Goal: Task Accomplishment & Management: Manage account settings

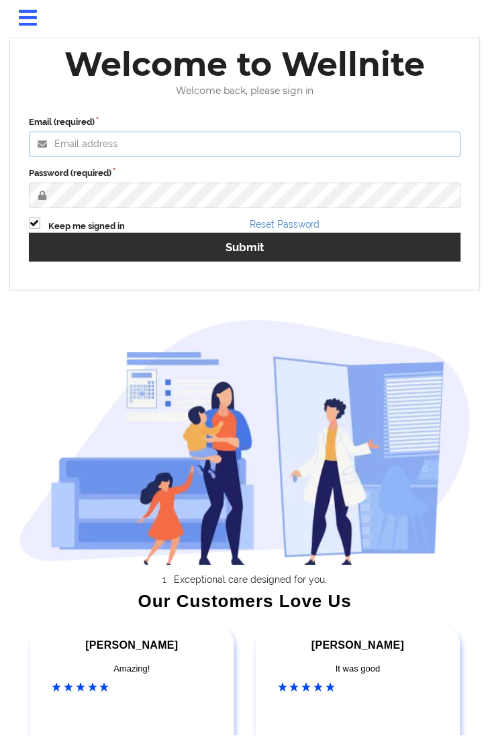
type input "mdella@wellnite.com"
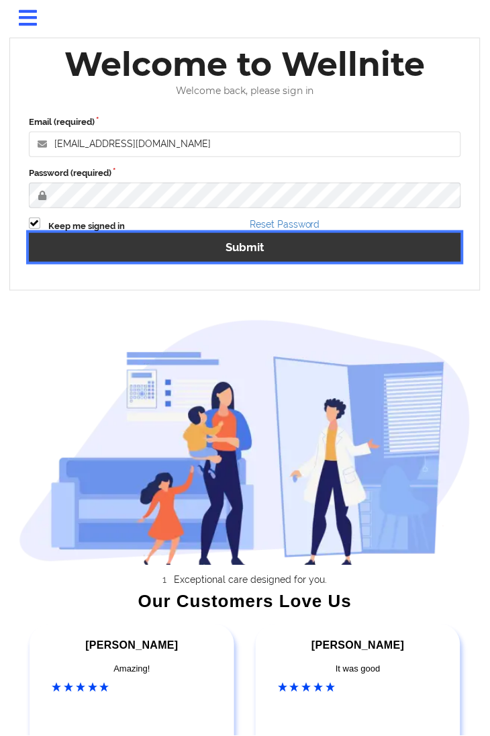
drag, startPoint x: 169, startPoint y: 250, endPoint x: 150, endPoint y: 202, distance: 51.0
click at [169, 249] on button "Submit" at bounding box center [245, 247] width 432 height 29
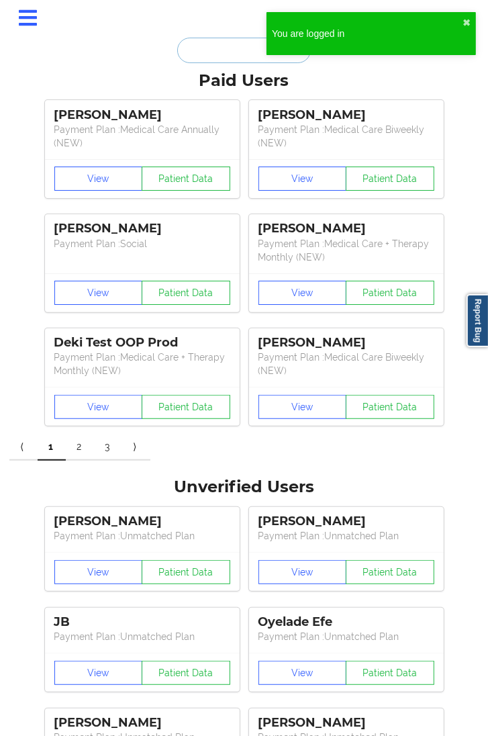
click at [248, 54] on input "text" at bounding box center [243, 51] width 133 height 26
paste input "[EMAIL_ADDRESS][DOMAIN_NAME]"
type input "[EMAIL_ADDRESS][DOMAIN_NAME]"
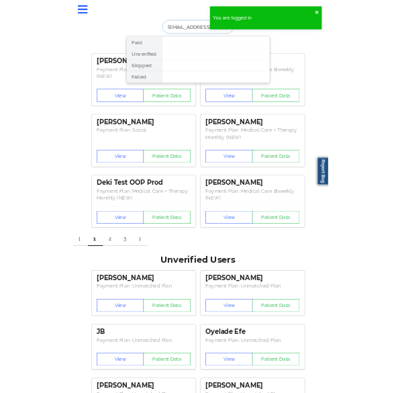
scroll to position [0, 14]
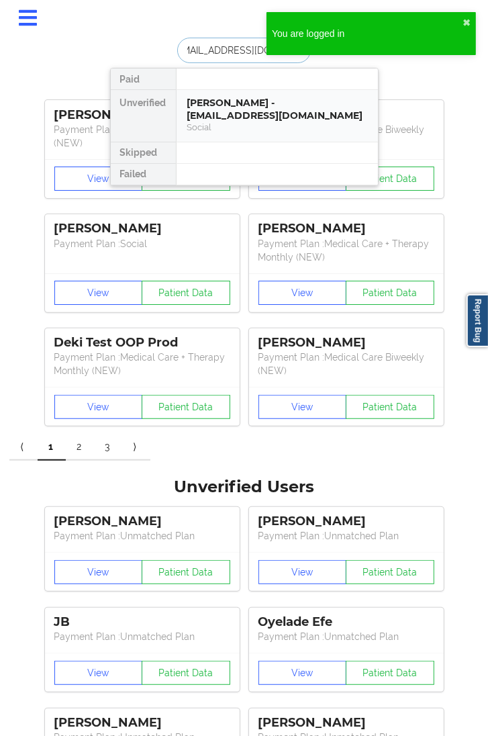
click at [263, 107] on div "Alexis Wright - alexiswright956@gmail.com" at bounding box center [277, 109] width 180 height 25
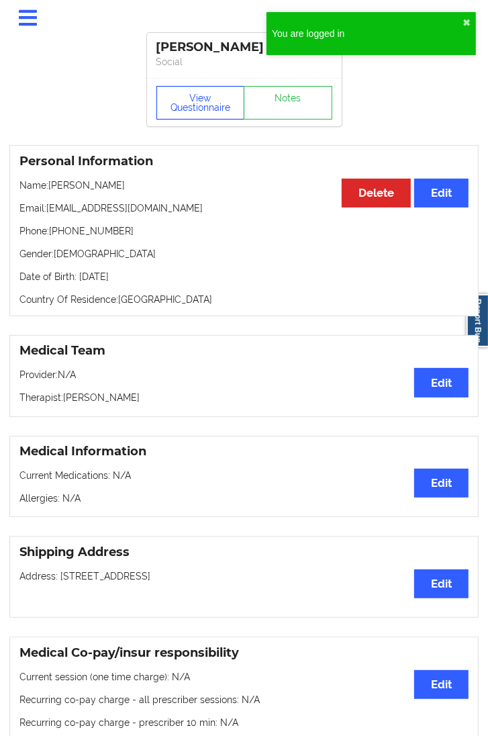
click at [202, 110] on button "View Questionnaire" at bounding box center [200, 103] width 89 height 34
click at [469, 18] on button "✖︎" at bounding box center [467, 22] width 8 height 11
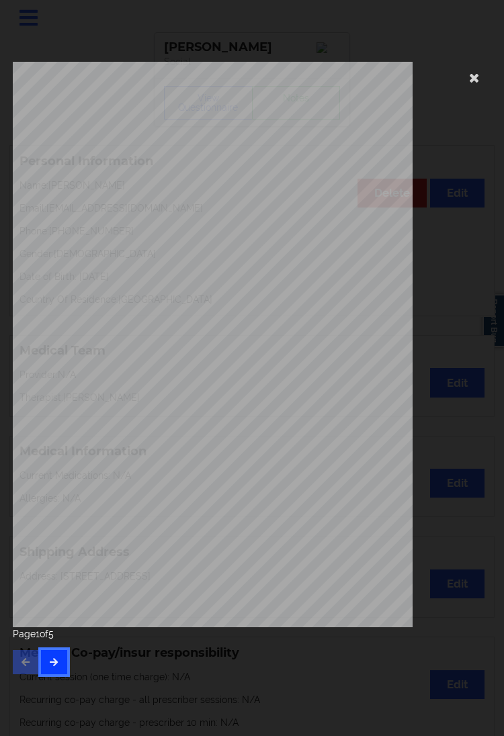
click at [56, 653] on button "button" at bounding box center [54, 662] width 26 height 24
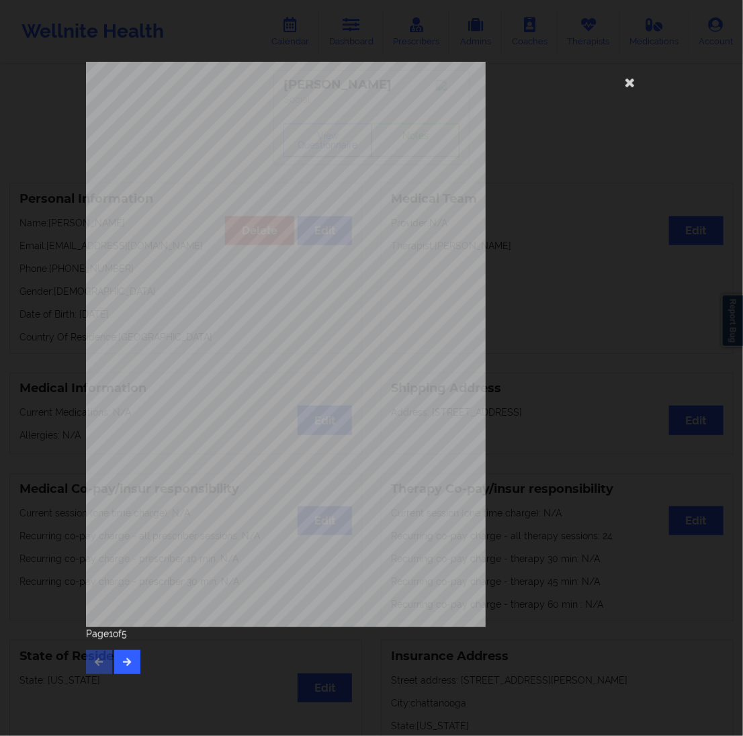
click at [142, 666] on div "Page 1 of 5" at bounding box center [371, 650] width 571 height 47
click at [124, 657] on icon "button" at bounding box center [127, 661] width 11 height 8
click at [118, 655] on button "button" at bounding box center [127, 662] width 26 height 24
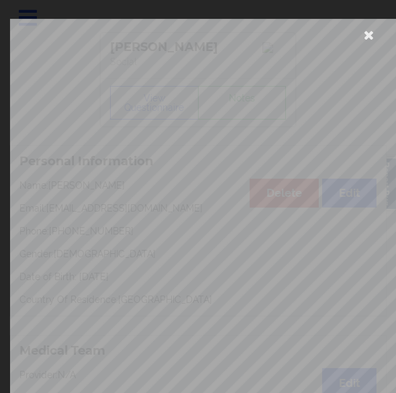
scroll to position [254, 0]
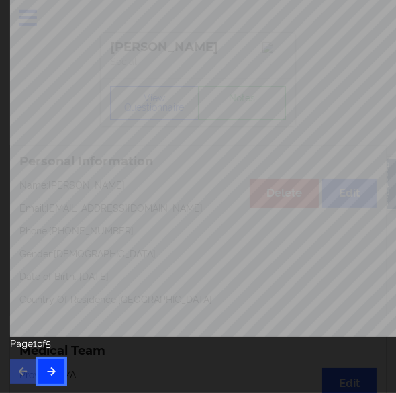
click at [56, 367] on icon "button" at bounding box center [51, 371] width 11 height 8
click at [59, 365] on button "button" at bounding box center [51, 371] width 26 height 24
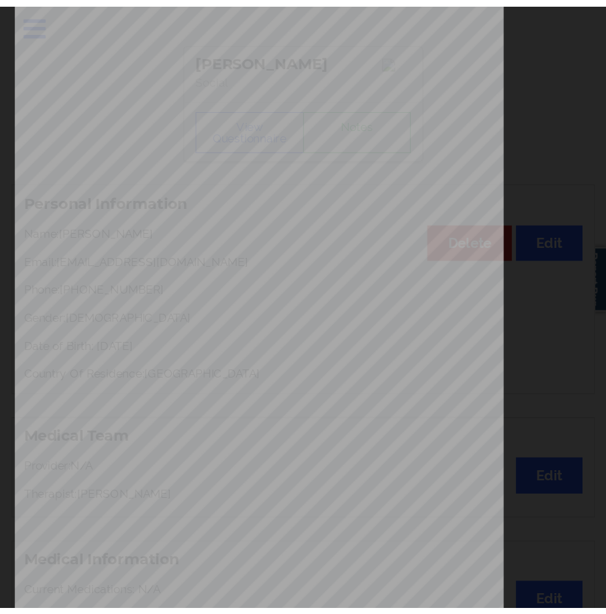
scroll to position [54, 0]
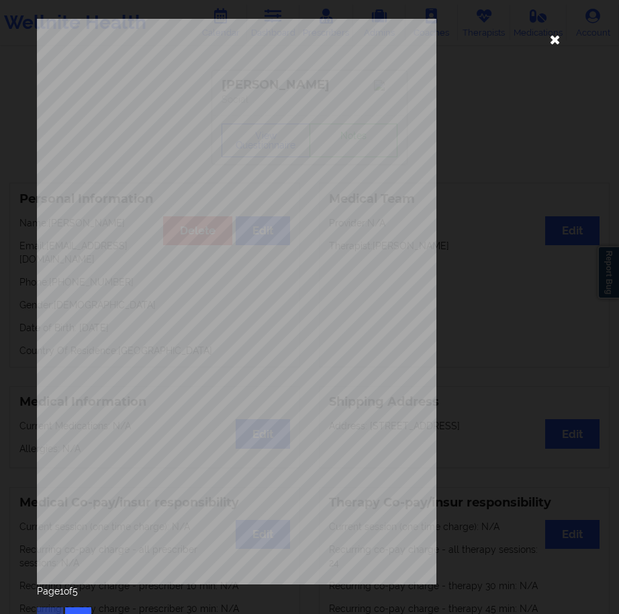
click at [505, 43] on icon at bounding box center [555, 38] width 21 height 21
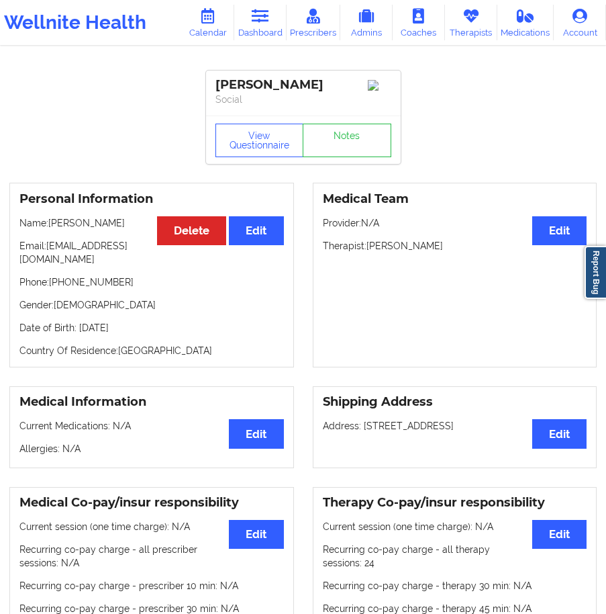
click at [223, 88] on div "[PERSON_NAME]" at bounding box center [304, 84] width 176 height 15
copy div "Alexis"
click at [282, 84] on div "[PERSON_NAME]" at bounding box center [304, 84] width 176 height 15
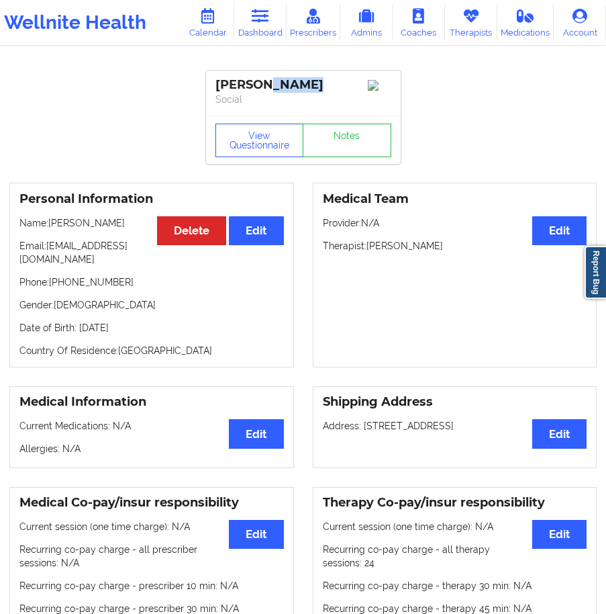
copy div "Wright"
click at [205, 312] on p "Gender: female" at bounding box center [151, 304] width 265 height 13
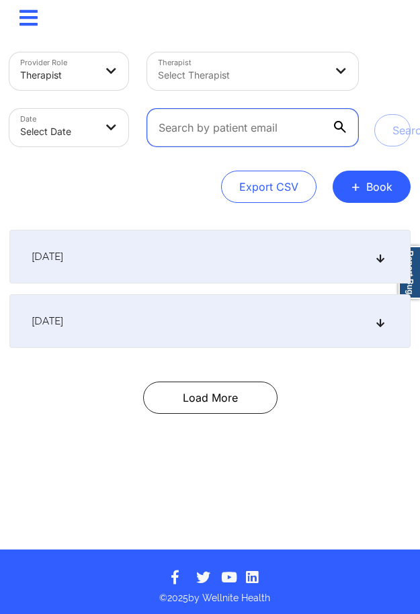
drag, startPoint x: 186, startPoint y: 143, endPoint x: 189, endPoint y: 133, distance: 10.4
click at [186, 143] on input "text" at bounding box center [252, 128] width 211 height 38
paste input "[EMAIL_ADDRESS][DOMAIN_NAME]"
type input "[EMAIL_ADDRESS][DOMAIN_NAME]"
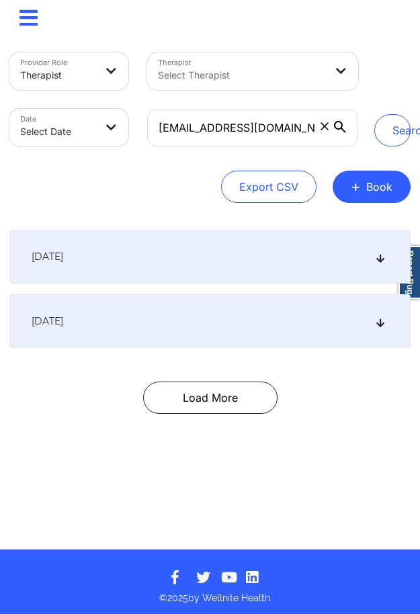
click at [102, 130] on body "× Calendar Dashboard Prescribers Admins Coaches Therapists Medications Account …" at bounding box center [210, 307] width 420 height 614
select select "2025-8"
select select "2025-9"
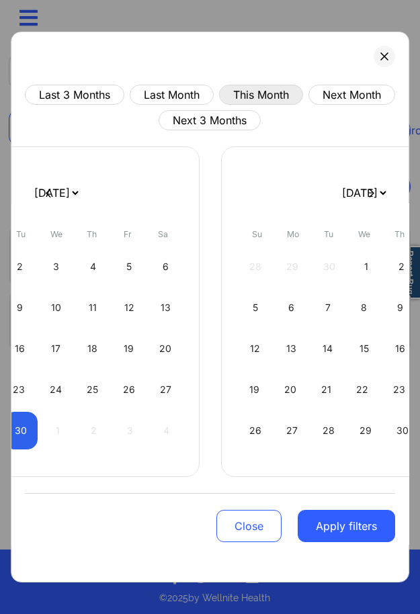
click at [303, 91] on button "This Month" at bounding box center [261, 95] width 84 height 20
select select "2025-8"
select select "2025-9"
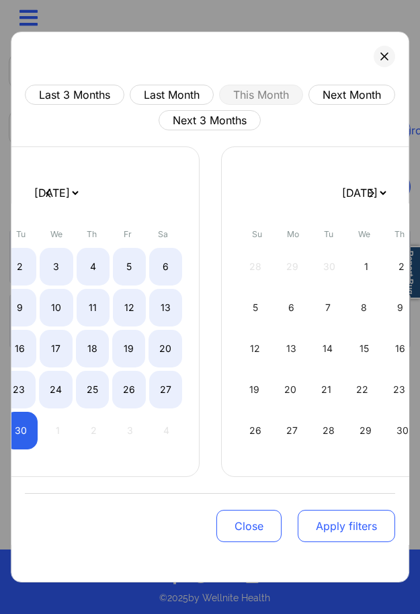
click at [339, 532] on button "Apply filters" at bounding box center [345, 526] width 97 height 32
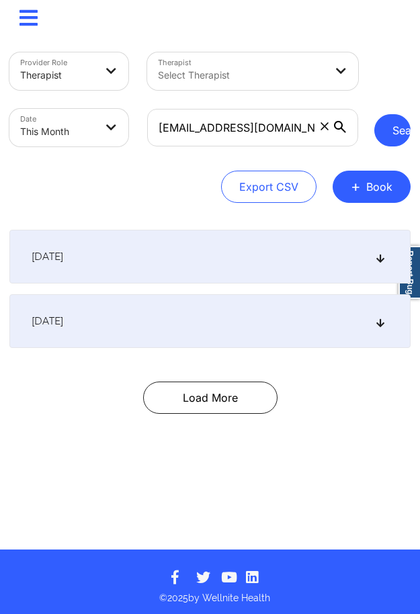
click at [400, 133] on button "Search" at bounding box center [392, 130] width 36 height 32
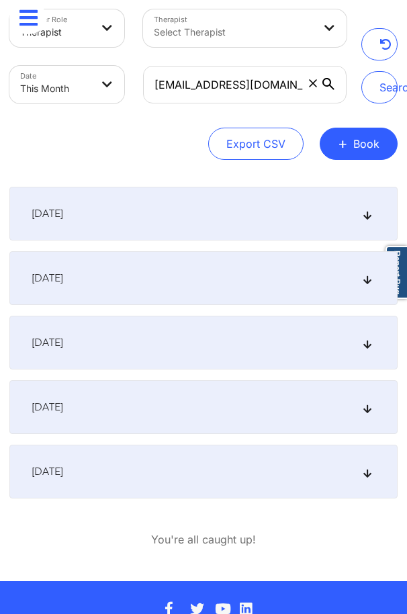
scroll to position [74, 0]
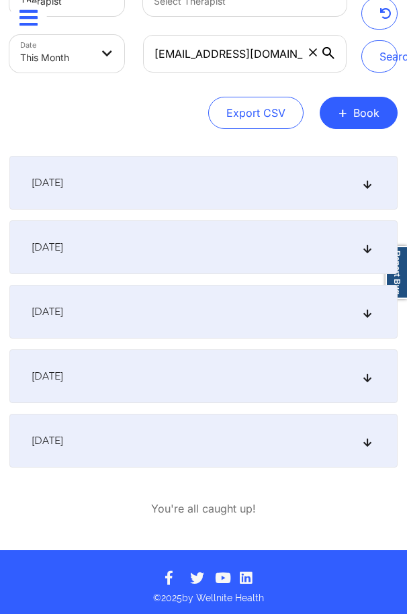
click at [140, 436] on div "[DATE]" at bounding box center [203, 441] width 388 height 54
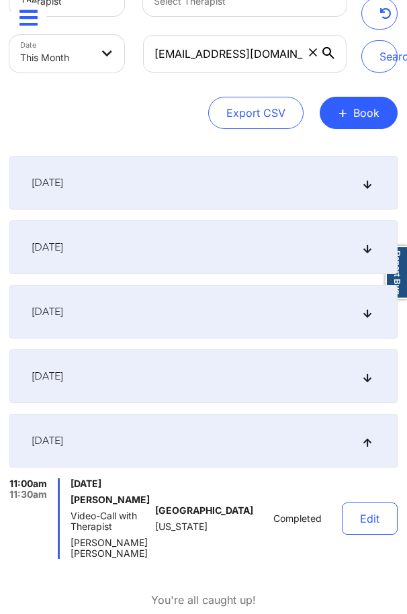
click at [134, 385] on div "[DATE]" at bounding box center [203, 376] width 388 height 54
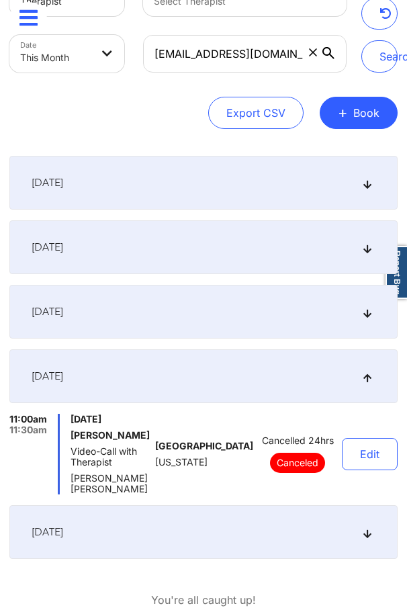
click at [128, 326] on div "[DATE]" at bounding box center [203, 312] width 388 height 54
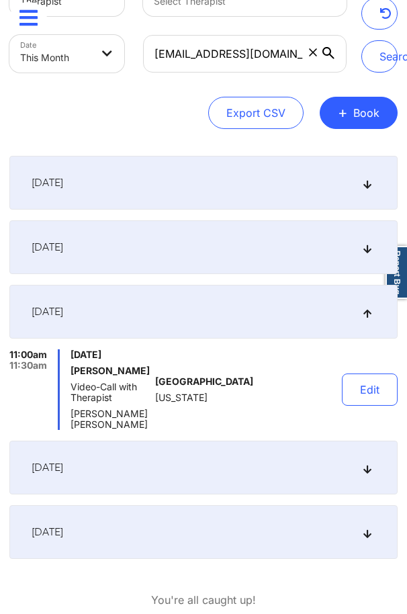
click at [124, 256] on div "[DATE]" at bounding box center [203, 247] width 388 height 54
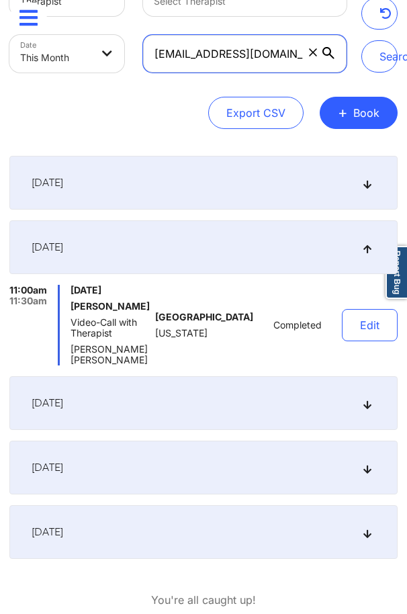
click at [194, 48] on input "[EMAIL_ADDRESS][DOMAIN_NAME]" at bounding box center [244, 54] width 203 height 38
paste input "najison"
type input "[EMAIL_ADDRESS][DOMAIN_NAME]"
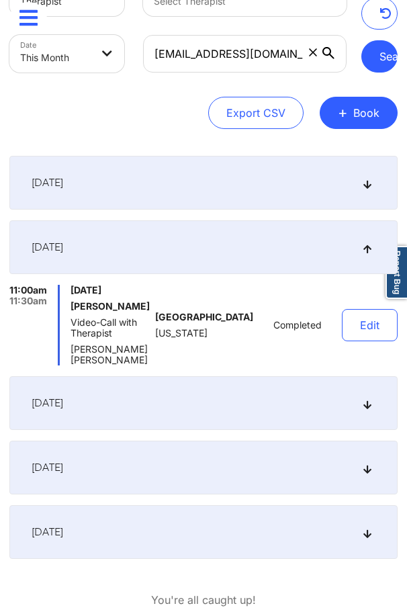
click at [373, 56] on button "Search" at bounding box center [379, 56] width 36 height 32
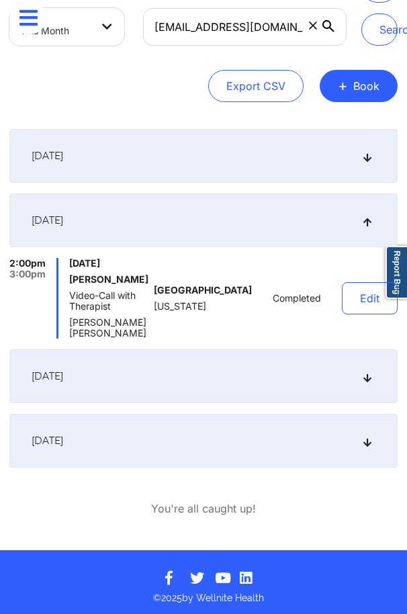
scroll to position [111, 0]
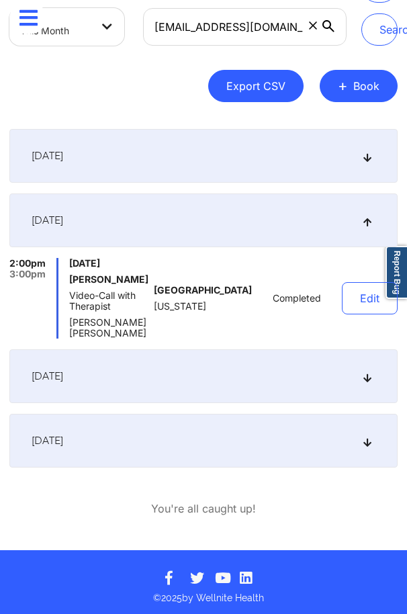
click at [217, 87] on button "Export CSV" at bounding box center [255, 86] width 95 height 32
select select "2025-7"
select select "2025-8"
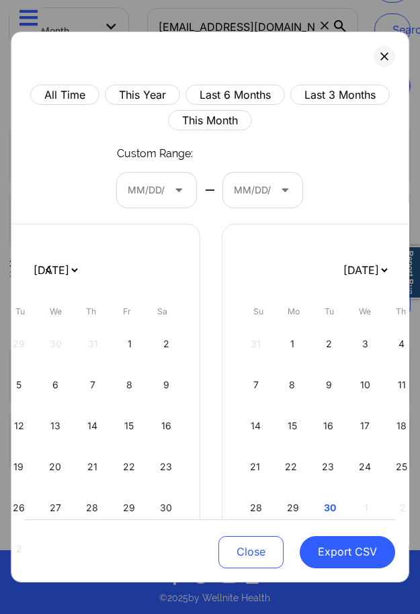
click at [395, 50] on div "All Time This Year Last 6 Months Last 3 Months This Month Custom Range: MM/DD/Y…" at bounding box center [210, 307] width 399 height 551
click at [389, 54] on div "All Time This Year Last 6 Months Last 3 Months This Month Custom Range: MM/DD/Y…" at bounding box center [210, 307] width 399 height 551
click at [381, 58] on icon at bounding box center [384, 56] width 8 height 8
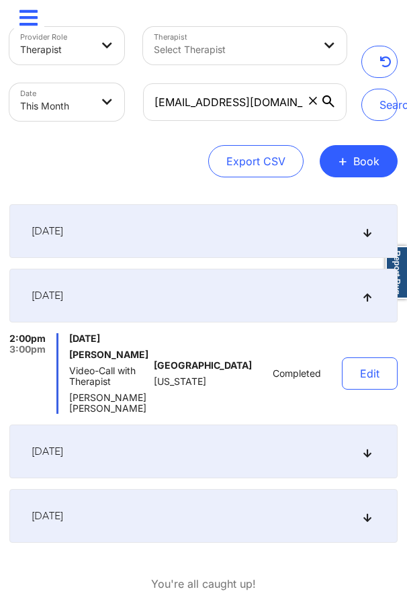
scroll to position [0, 0]
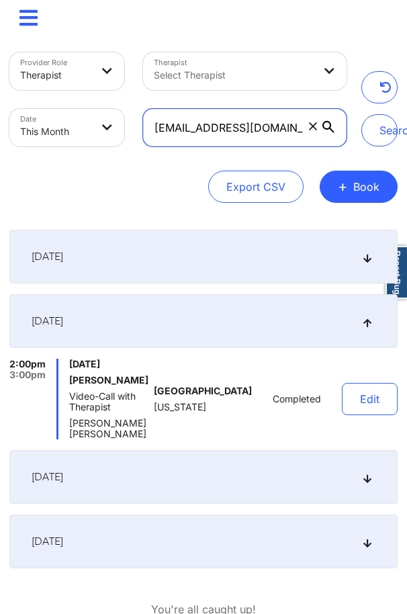
click at [230, 140] on input "[EMAIL_ADDRESS][DOMAIN_NAME]" at bounding box center [244, 128] width 203 height 38
paste input "dresfrancis62"
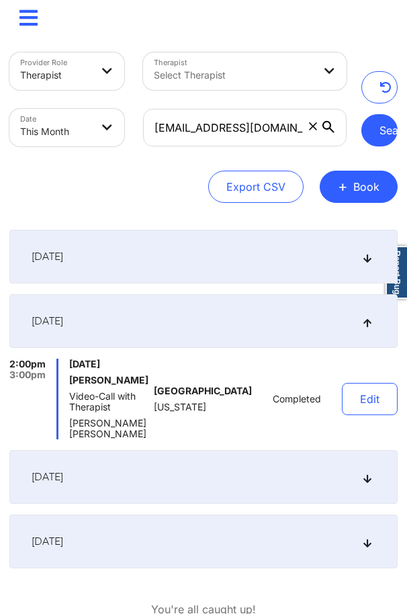
click at [380, 134] on button "Search" at bounding box center [379, 130] width 36 height 32
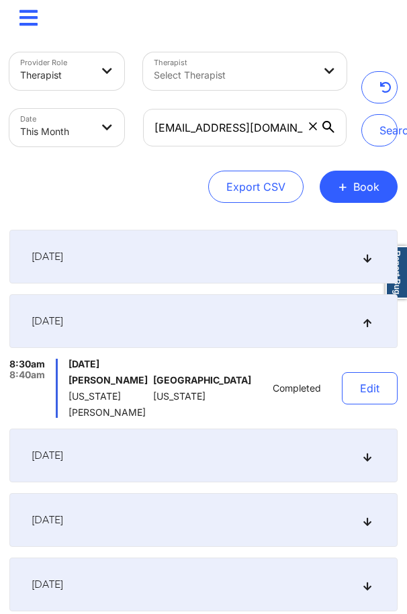
click at [82, 456] on div "[DATE]" at bounding box center [203, 455] width 388 height 54
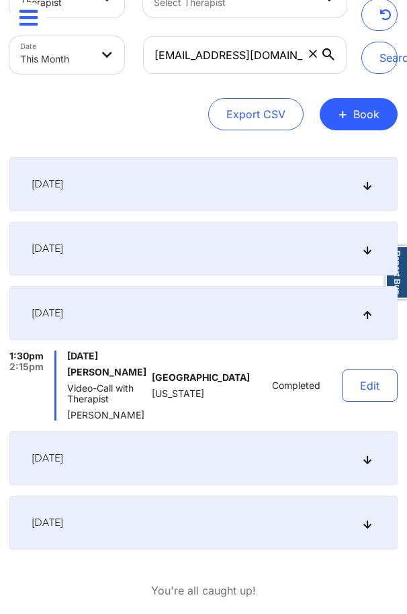
scroll to position [84, 0]
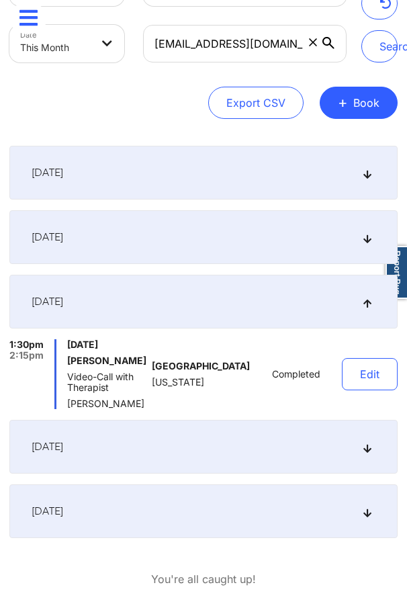
click at [158, 230] on div "[DATE]" at bounding box center [203, 237] width 388 height 54
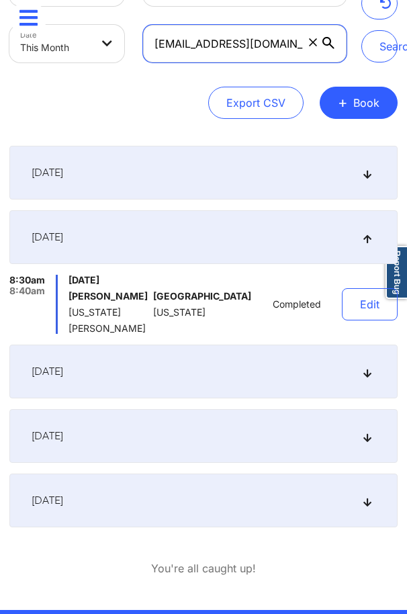
click at [199, 51] on input "[EMAIL_ADDRESS][DOMAIN_NAME]" at bounding box center [244, 44] width 203 height 38
paste input "[EMAIL_ADDRESS]"
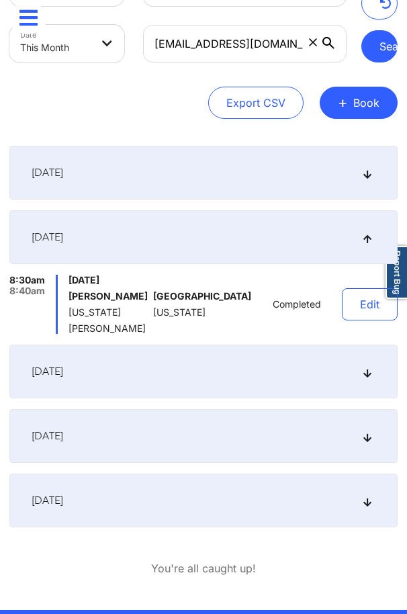
click at [364, 43] on button "Search" at bounding box center [379, 46] width 36 height 32
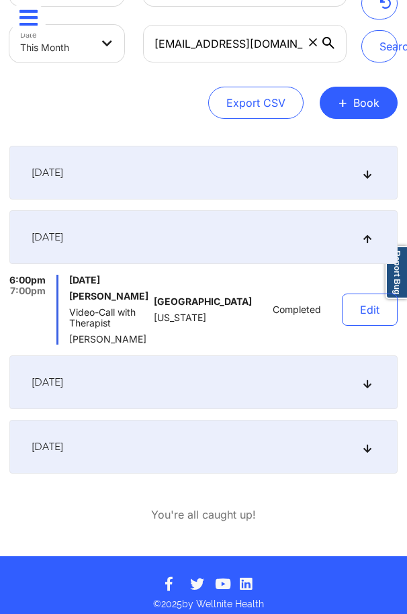
click at [162, 442] on div "[DATE]" at bounding box center [203, 447] width 388 height 54
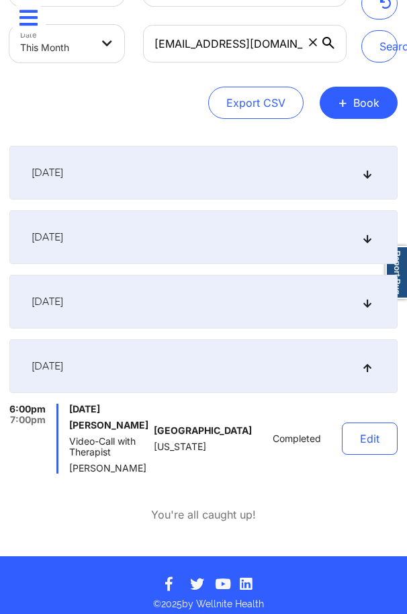
click at [136, 301] on div "[DATE]" at bounding box center [203, 302] width 388 height 54
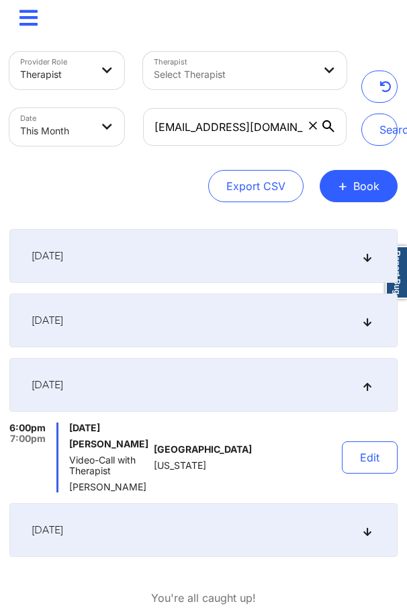
scroll to position [0, 0]
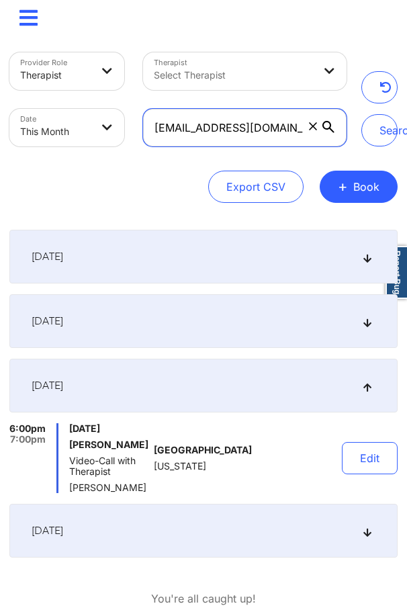
click at [225, 138] on input "[EMAIL_ADDRESS][DOMAIN_NAME]" at bounding box center [244, 128] width 203 height 38
paste input "[DEMOGRAPHIC_DATA]"
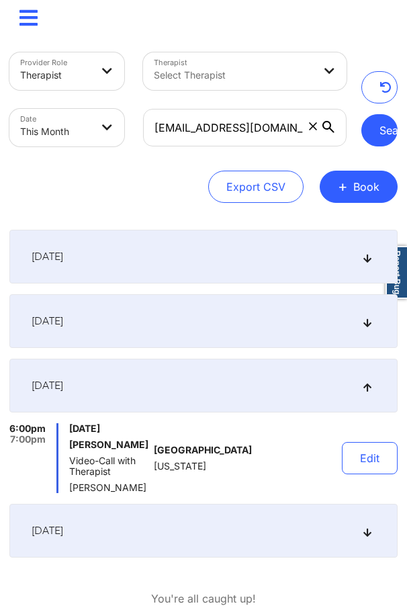
click at [370, 121] on button "Search" at bounding box center [379, 130] width 36 height 32
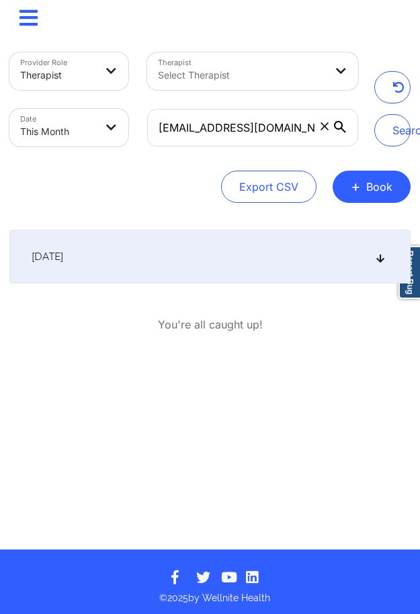
click at [183, 262] on div "[DATE]" at bounding box center [209, 257] width 401 height 54
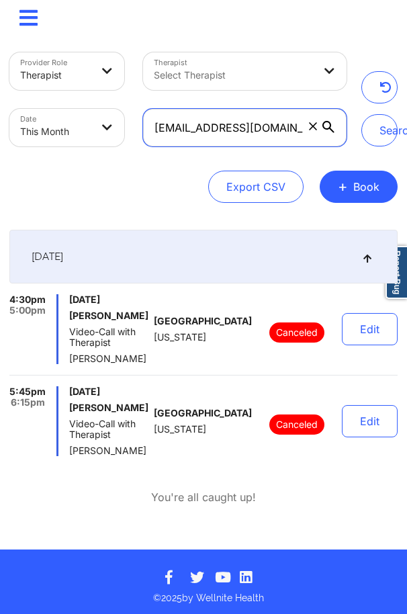
click at [189, 138] on input "[EMAIL_ADDRESS][DOMAIN_NAME]" at bounding box center [244, 128] width 203 height 38
paste input "[EMAIL_ADDRESS]"
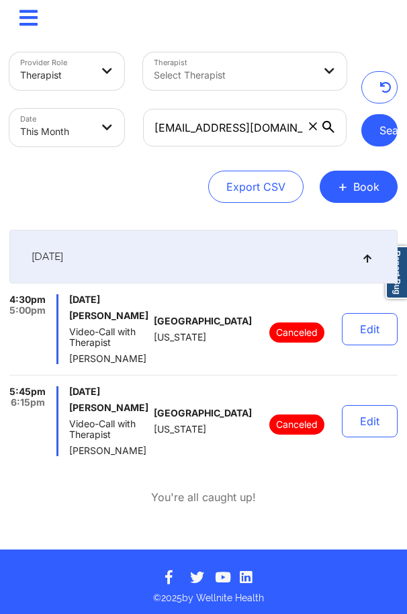
click at [378, 135] on button "Search" at bounding box center [379, 130] width 36 height 32
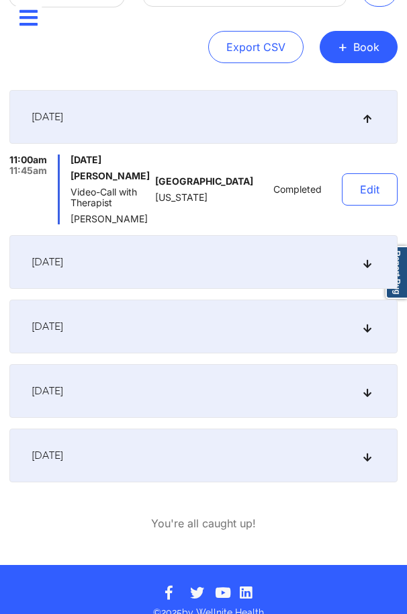
scroll to position [165, 0]
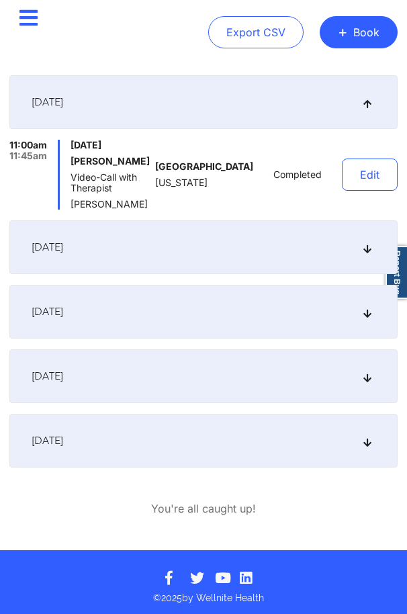
click at [128, 446] on div "[DATE]" at bounding box center [203, 441] width 388 height 54
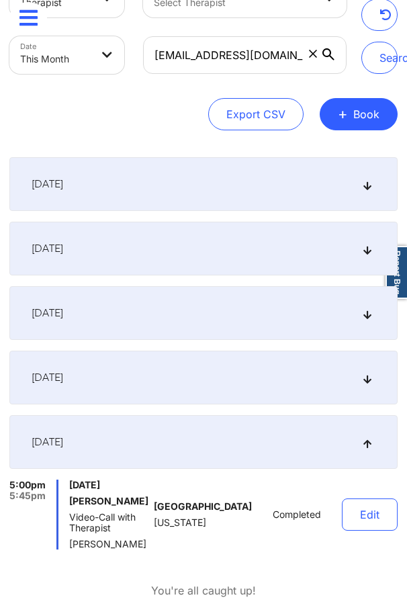
scroll to position [8, 0]
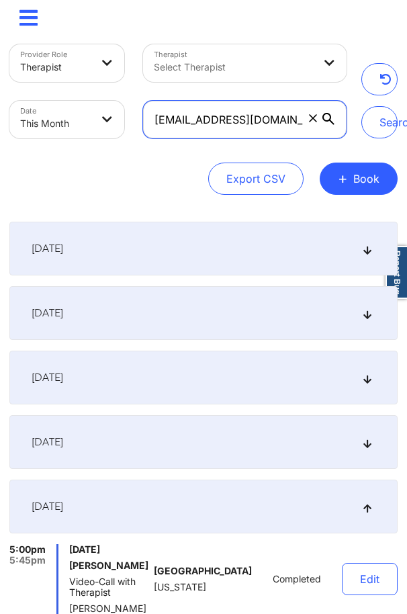
click at [175, 122] on input "[EMAIL_ADDRESS][DOMAIN_NAME]" at bounding box center [244, 120] width 203 height 38
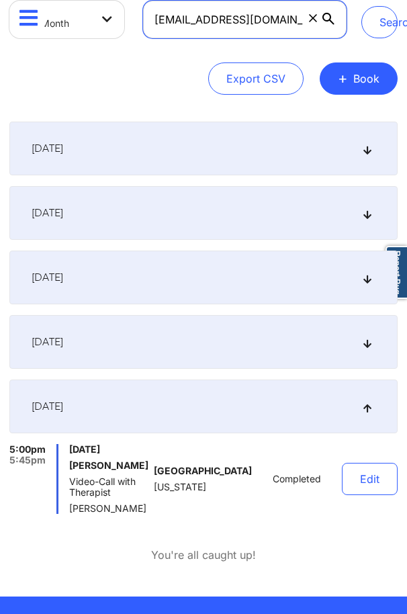
scroll to position [176, 0]
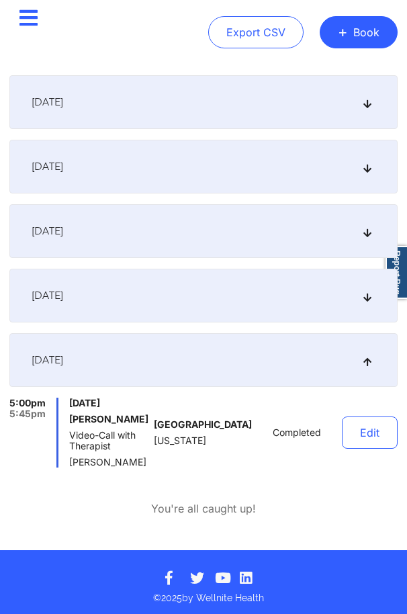
click at [63, 289] on span "[DATE]" at bounding box center [48, 295] width 32 height 13
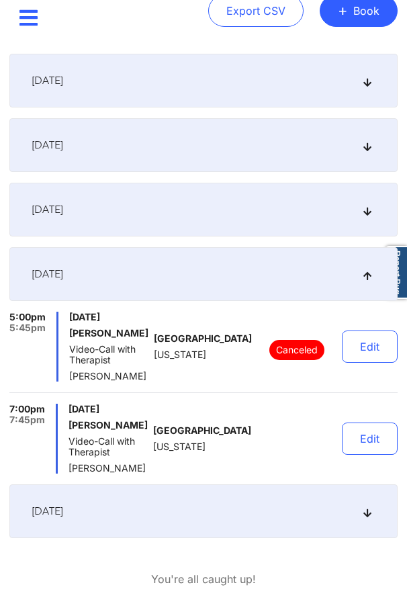
click at [154, 228] on div "[DATE]" at bounding box center [203, 210] width 388 height 54
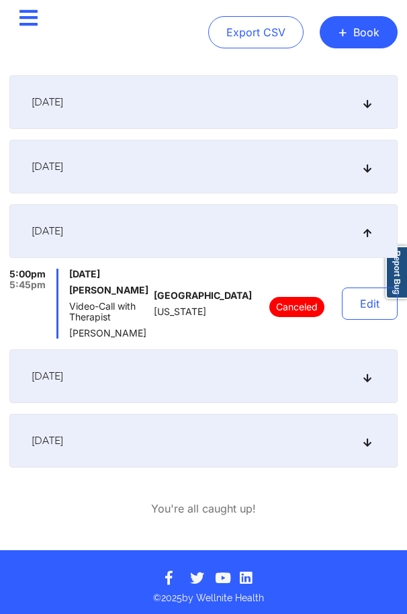
click at [164, 163] on div "[DATE]" at bounding box center [203, 167] width 388 height 54
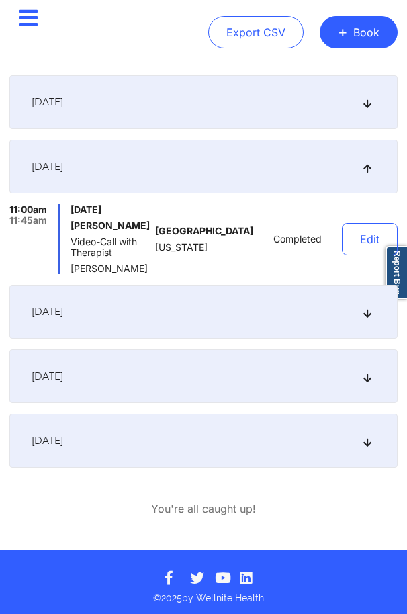
click at [89, 118] on div "[DATE] 11:00am 11:45am [DATE] [PERSON_NAME] Video-Call with Therapist [PERSON_N…" at bounding box center [203, 271] width 388 height 392
click at [96, 103] on div "[DATE]" at bounding box center [203, 102] width 388 height 54
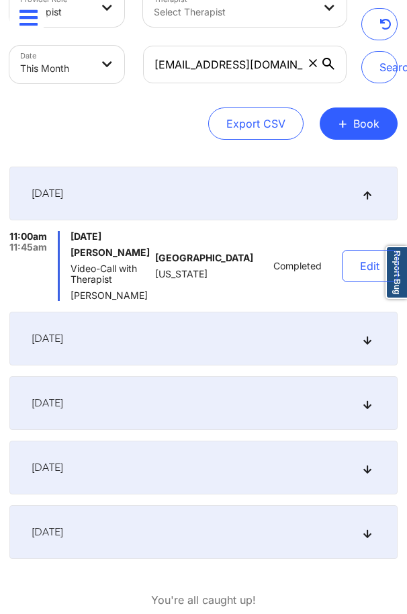
scroll to position [0, 0]
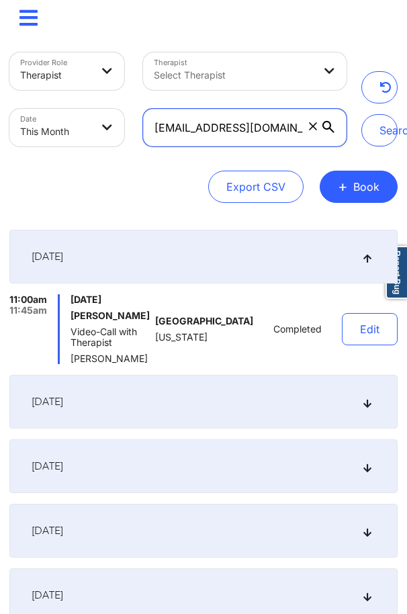
click at [189, 130] on input "[EMAIL_ADDRESS][DOMAIN_NAME]" at bounding box center [244, 128] width 203 height 38
paste input "jalibalgobin01"
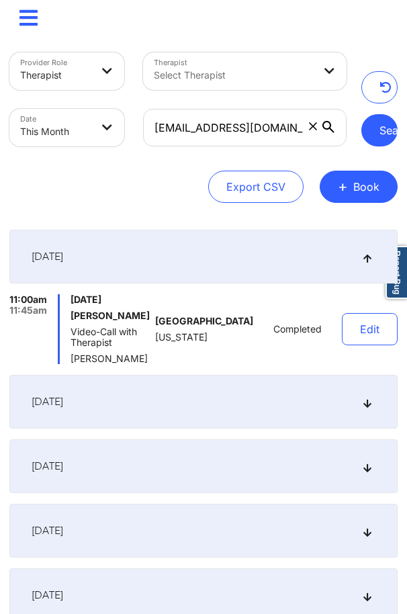
click at [370, 130] on button "Search" at bounding box center [379, 130] width 36 height 32
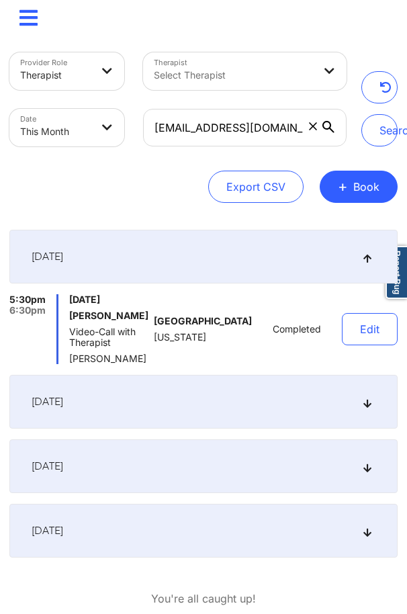
click at [230, 107] on div "[EMAIL_ADDRESS][DOMAIN_NAME]" at bounding box center [245, 127] width 222 height 56
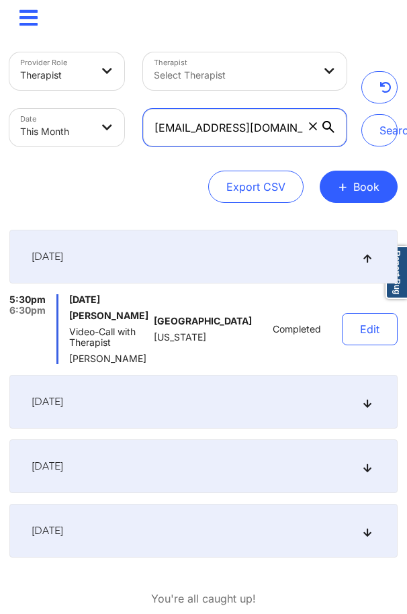
click at [234, 121] on input "[EMAIL_ADDRESS][DOMAIN_NAME]" at bounding box center [244, 128] width 203 height 38
paste input "nar.faries"
type input "[EMAIL_ADDRESS][DOMAIN_NAME]"
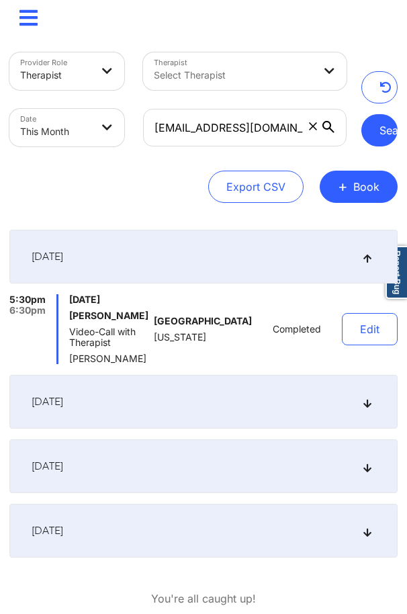
click at [380, 129] on button "Search" at bounding box center [379, 130] width 36 height 32
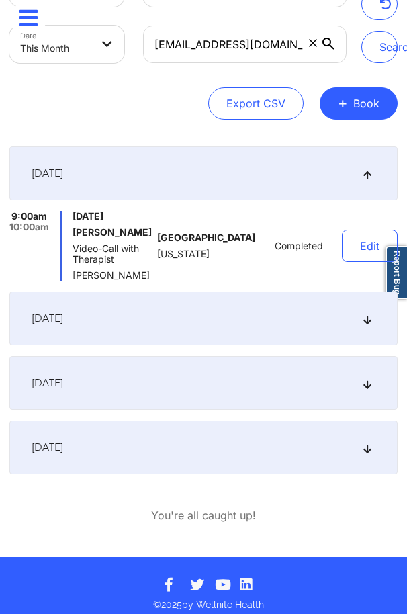
scroll to position [84, 0]
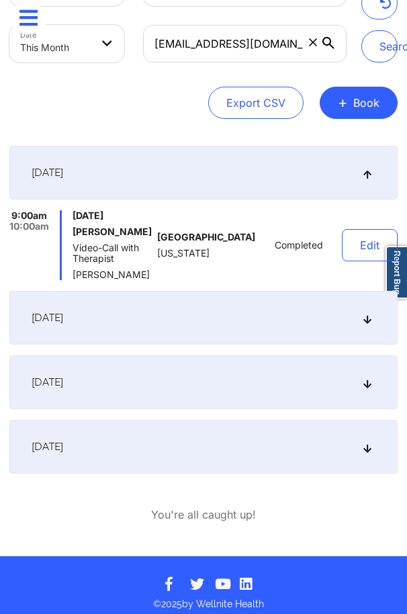
click at [144, 450] on div "[DATE]" at bounding box center [203, 447] width 388 height 54
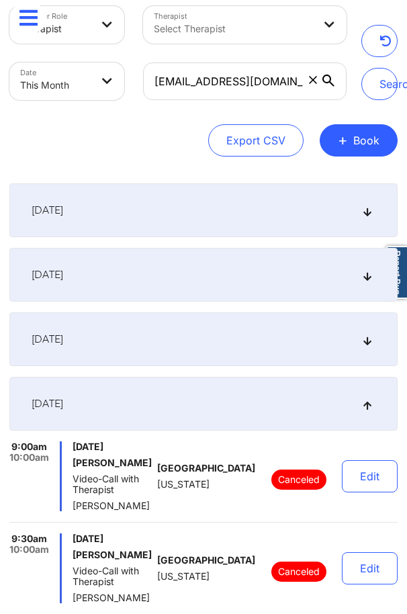
scroll to position [0, 0]
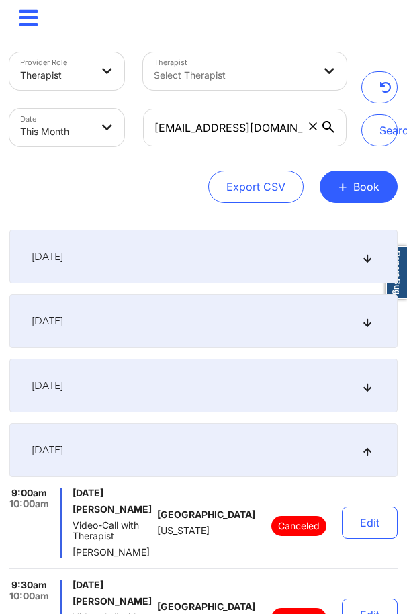
click at [53, 124] on body "× Calendar Dashboard Prescribers Admins Coaches Therapists Medications Account …" at bounding box center [203, 307] width 407 height 614
select select "2025-8"
select select "2025-9"
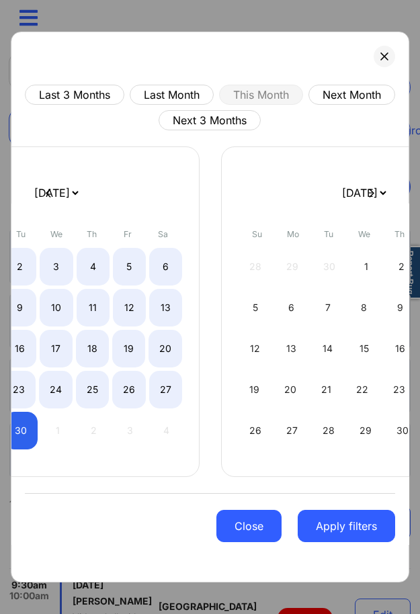
click at [261, 527] on button "Close" at bounding box center [248, 526] width 65 height 32
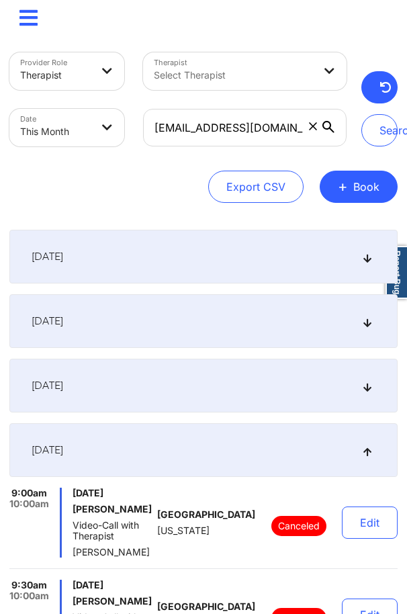
click at [377, 98] on button "button" at bounding box center [379, 87] width 36 height 32
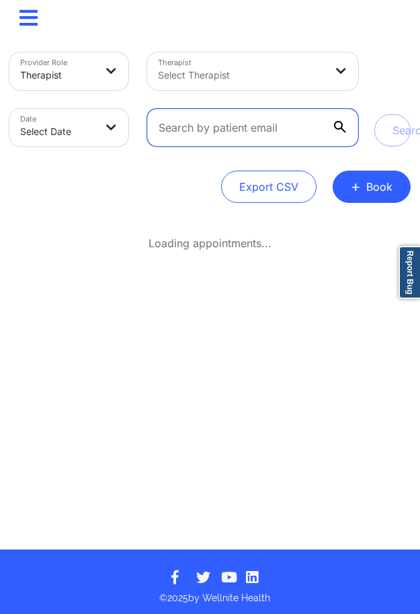
click at [254, 120] on input "text" at bounding box center [252, 128] width 211 height 38
paste input "[EMAIL_ADDRESS][DOMAIN_NAME]"
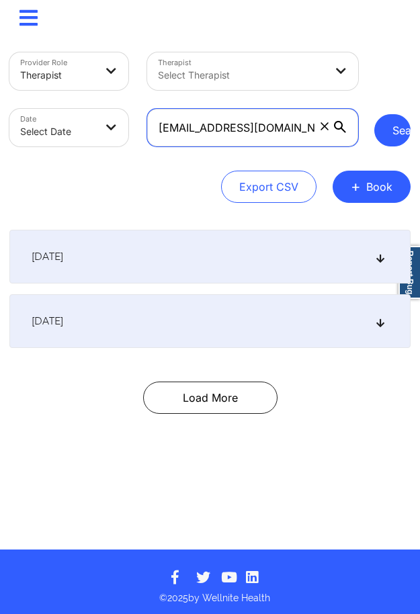
type input "[EMAIL_ADDRESS][DOMAIN_NAME]"
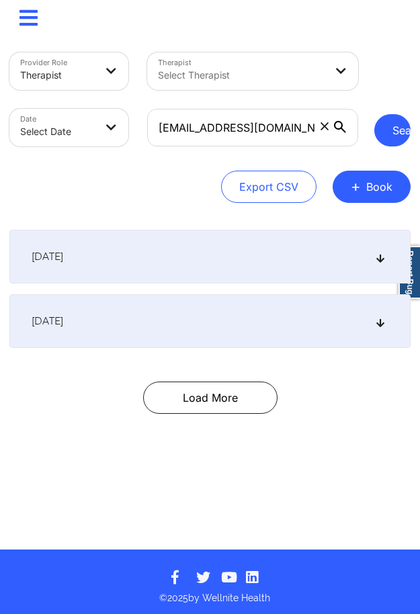
click at [385, 131] on button "Search" at bounding box center [392, 130] width 36 height 32
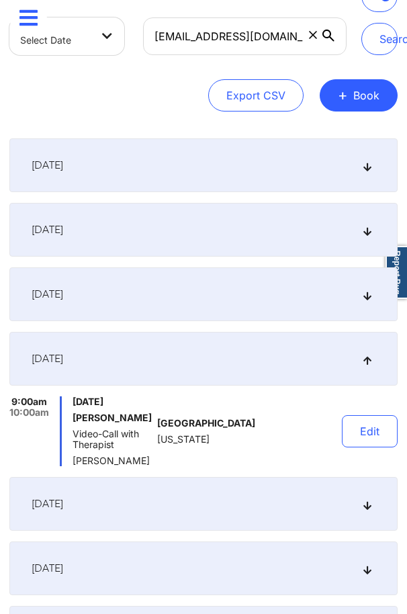
scroll to position [3, 0]
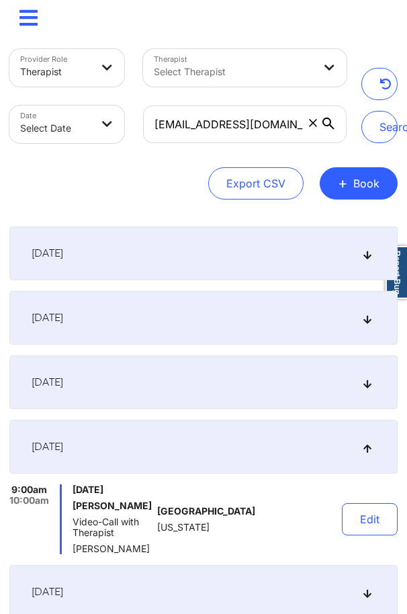
click at [135, 245] on div "[DATE]" at bounding box center [203, 253] width 388 height 54
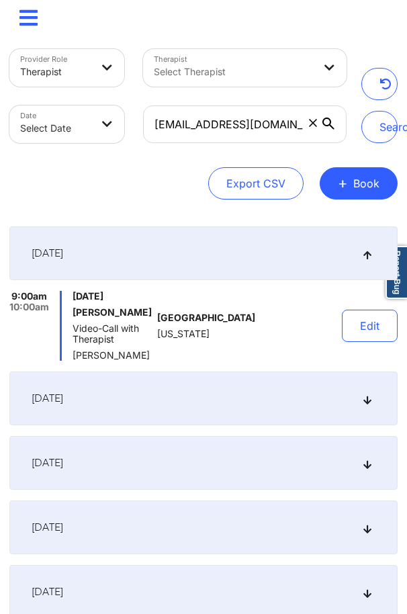
click at [86, 128] on body "× Calendar Dashboard Prescribers Admins Coaches Therapists Medications Account …" at bounding box center [203, 304] width 407 height 614
select select "2025-8"
select select "2025-9"
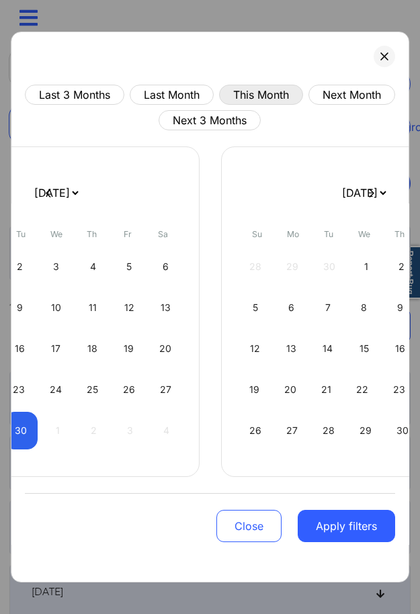
click at [289, 93] on button "This Month" at bounding box center [261, 95] width 84 height 20
select select "2025-8"
select select "2025-9"
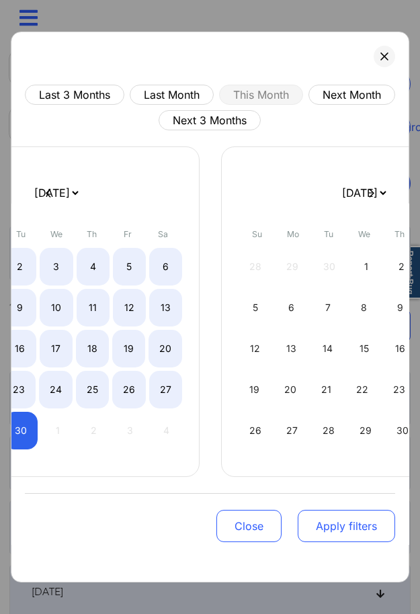
click at [354, 528] on button "Apply filters" at bounding box center [345, 526] width 97 height 32
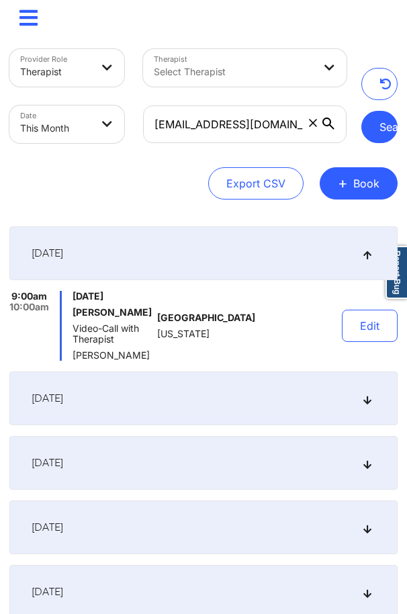
click at [369, 135] on button "Search" at bounding box center [379, 127] width 36 height 32
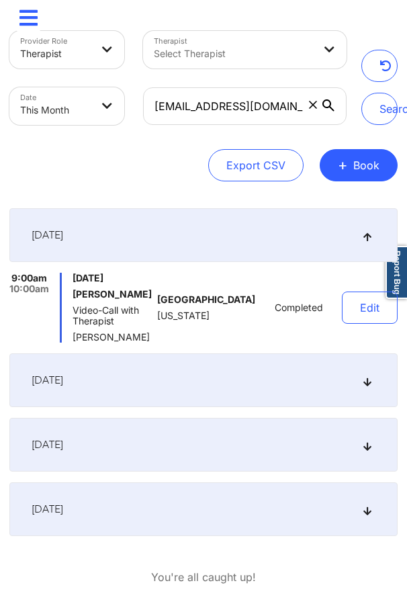
scroll to position [0, 0]
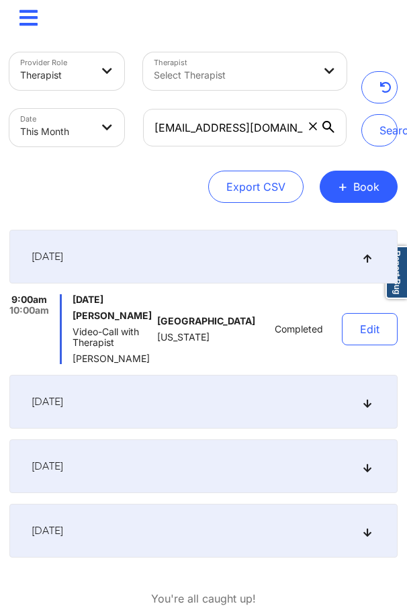
click at [107, 140] on body "× Calendar Dashboard Prescribers Admins Coaches Therapists Medications Account …" at bounding box center [203, 307] width 407 height 614
select select "2025-8"
select select "2025-9"
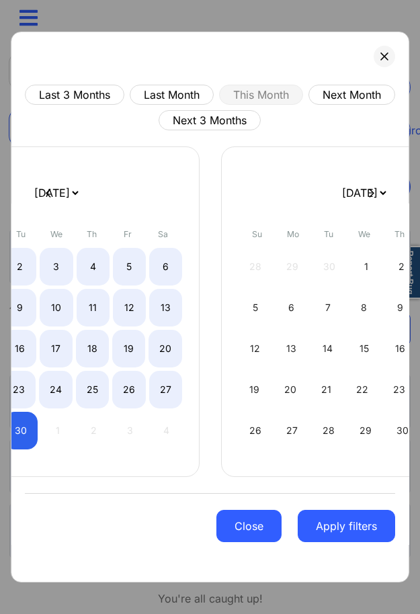
click at [269, 528] on button "Close" at bounding box center [248, 526] width 65 height 32
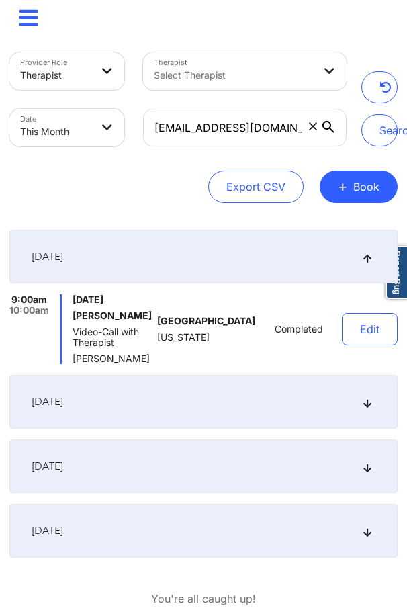
select select "2025-8"
select select "2025-9"
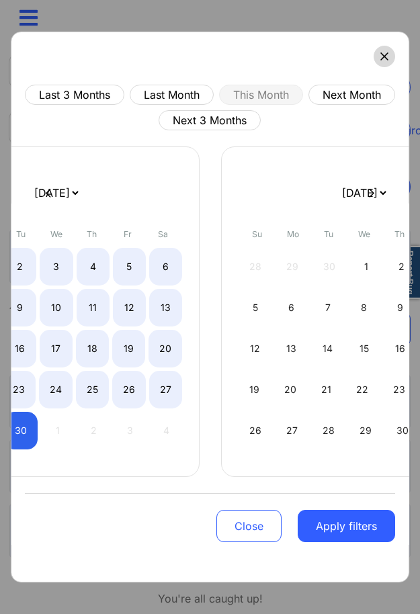
click at [385, 51] on button at bounding box center [383, 56] width 21 height 21
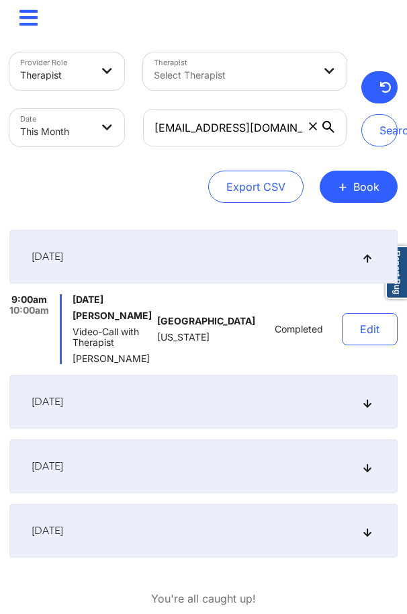
click at [389, 100] on button "button" at bounding box center [379, 87] width 36 height 32
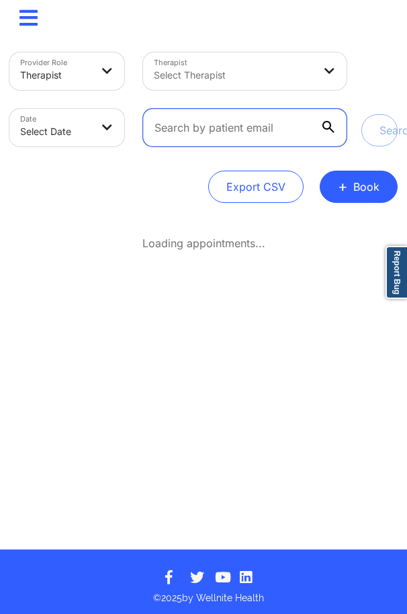
click at [217, 132] on input "text" at bounding box center [244, 128] width 203 height 38
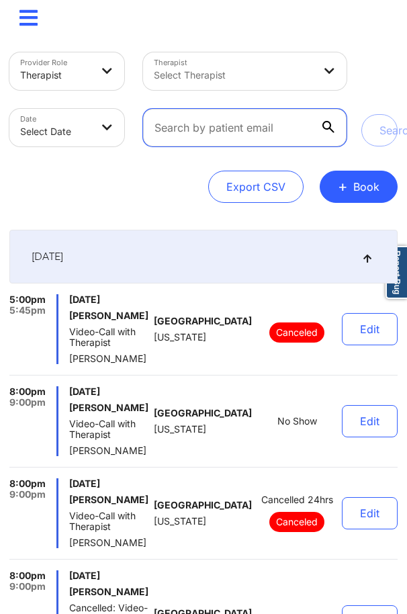
paste input "[EMAIL_ADDRESS][DOMAIN_NAME]"
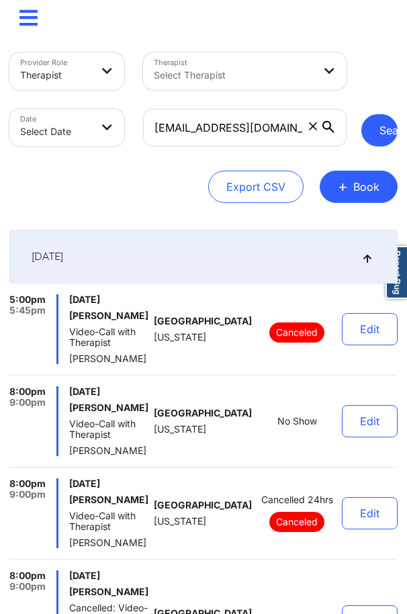
click at [372, 134] on button "Search" at bounding box center [379, 130] width 36 height 32
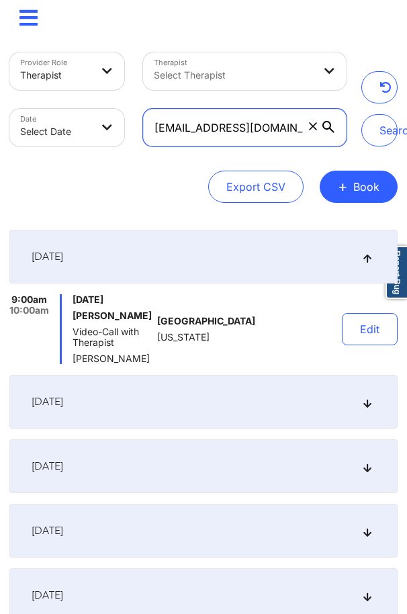
click at [234, 134] on input "[EMAIL_ADDRESS][DOMAIN_NAME]" at bounding box center [244, 128] width 203 height 38
paste input "francescapremo"
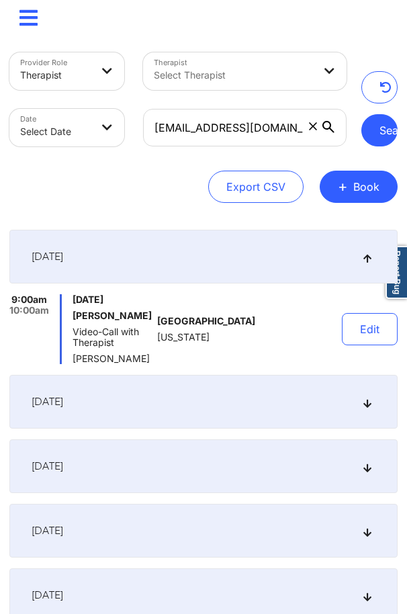
click at [369, 132] on button "Search" at bounding box center [379, 130] width 36 height 32
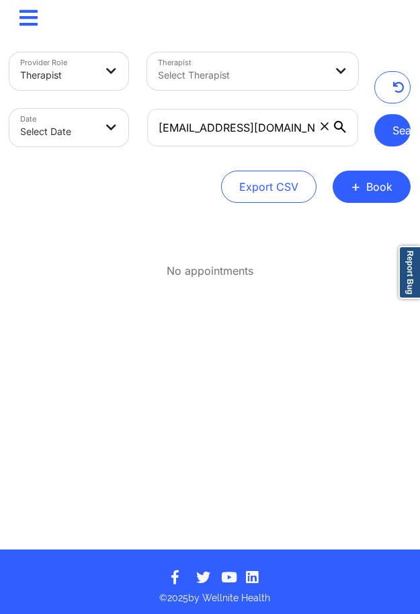
click at [381, 138] on button "Search" at bounding box center [392, 130] width 36 height 32
click at [387, 131] on button "Search" at bounding box center [392, 130] width 36 height 32
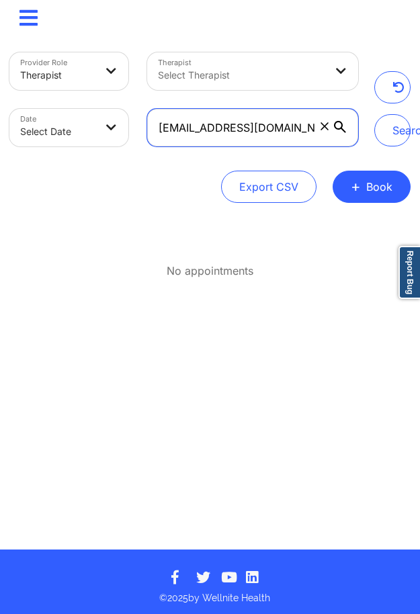
click at [160, 120] on input "[EMAIL_ADDRESS][DOMAIN_NAME]" at bounding box center [252, 128] width 211 height 38
paste input "aniyac146"
click at [374, 114] on button "Search" at bounding box center [392, 130] width 36 height 32
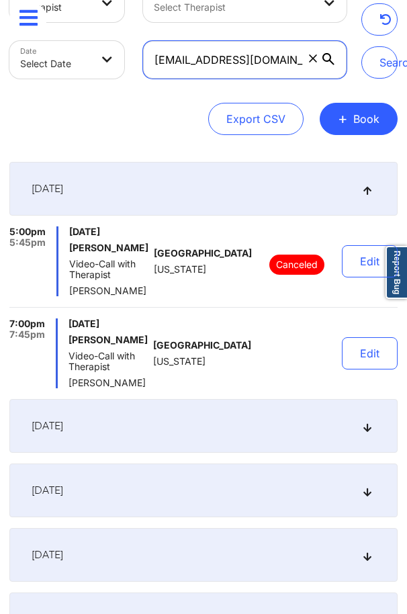
scroll to position [84, 0]
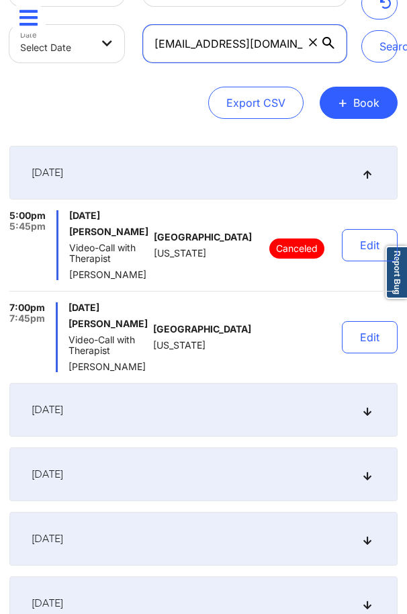
click at [212, 53] on input "[EMAIL_ADDRESS][DOMAIN_NAME]" at bounding box center [244, 44] width 203 height 38
paste input "lexiswright95"
type input "[EMAIL_ADDRESS][DOMAIN_NAME]"
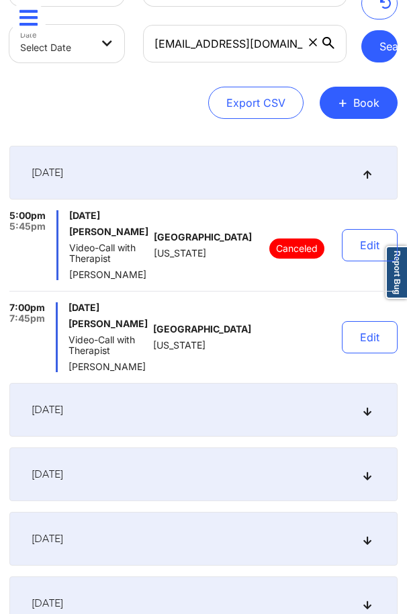
click at [375, 49] on button "Search" at bounding box center [379, 46] width 36 height 32
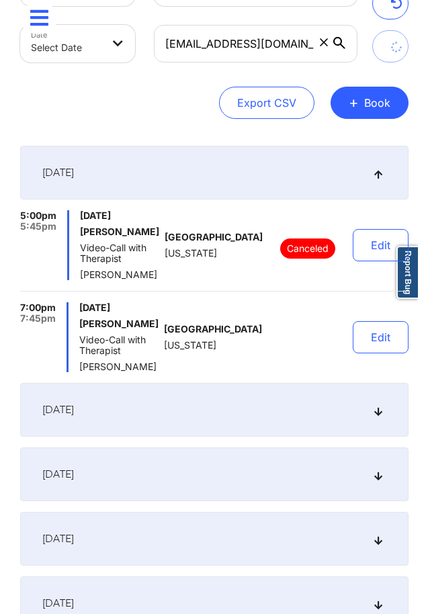
scroll to position [0, 0]
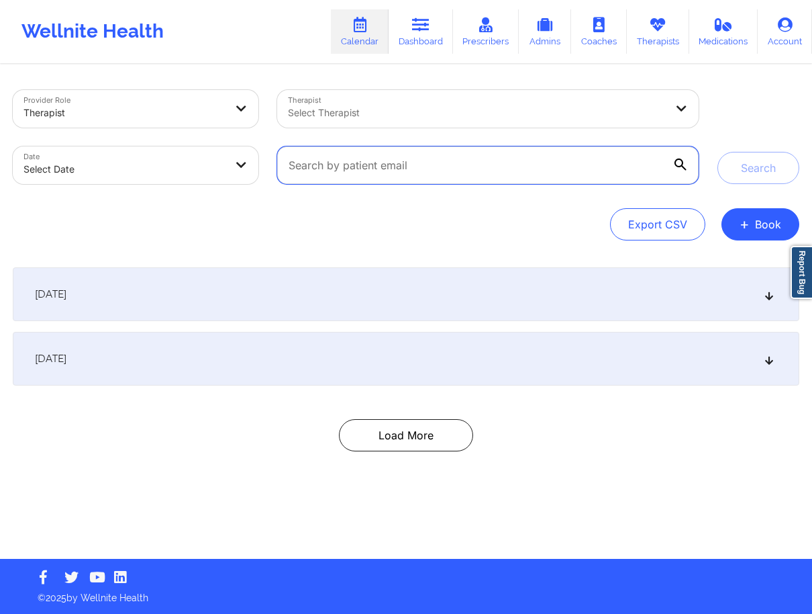
click at [419, 164] on input "text" at bounding box center [488, 165] width 422 height 38
paste input "[EMAIL_ADDRESS][DOMAIN_NAME]"
type input "[EMAIL_ADDRESS][DOMAIN_NAME]"
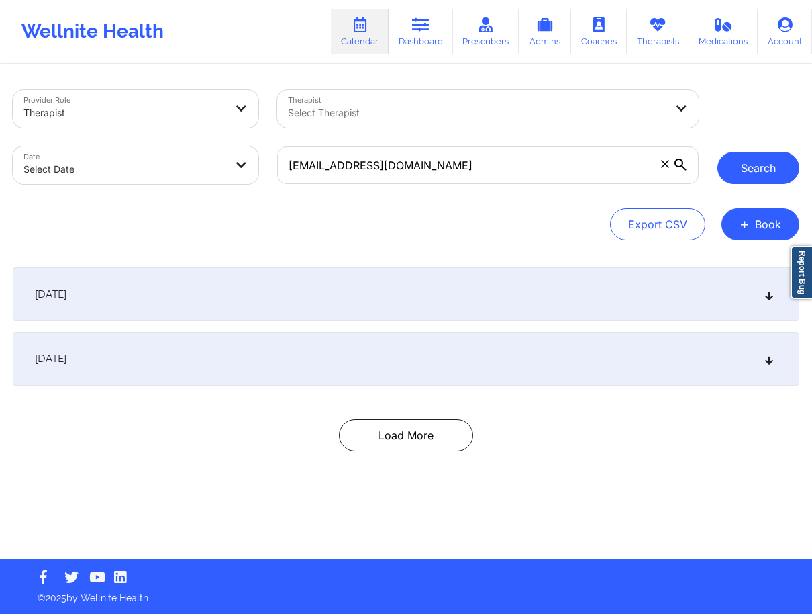
click at [419, 160] on button "Search" at bounding box center [759, 168] width 82 height 32
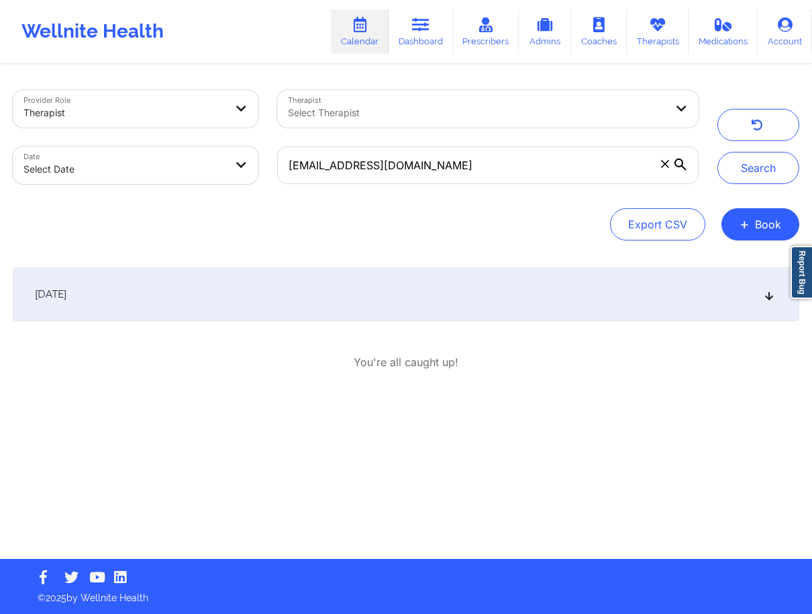
click at [419, 297] on div "[DATE]" at bounding box center [406, 294] width 787 height 54
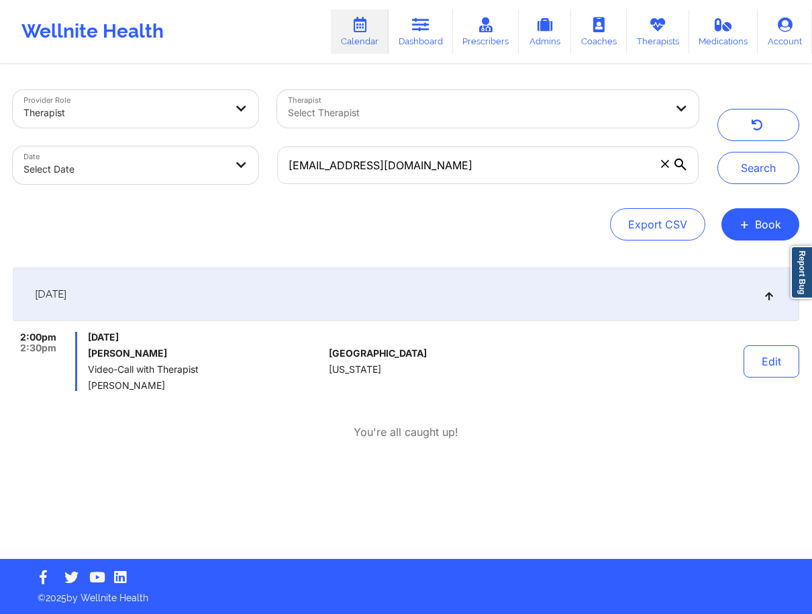
click at [419, 396] on div "[DATE] 2:00pm 2:30pm [DATE] [PERSON_NAME] Video-Call with Therapist [PERSON_NAM…" at bounding box center [406, 353] width 787 height 173
click at [222, 175] on body "Wellnite Health Calendar Dashboard Prescribers Admins Coaches Therapists Medica…" at bounding box center [406, 307] width 812 height 614
select select "2025-8"
select select "2025-9"
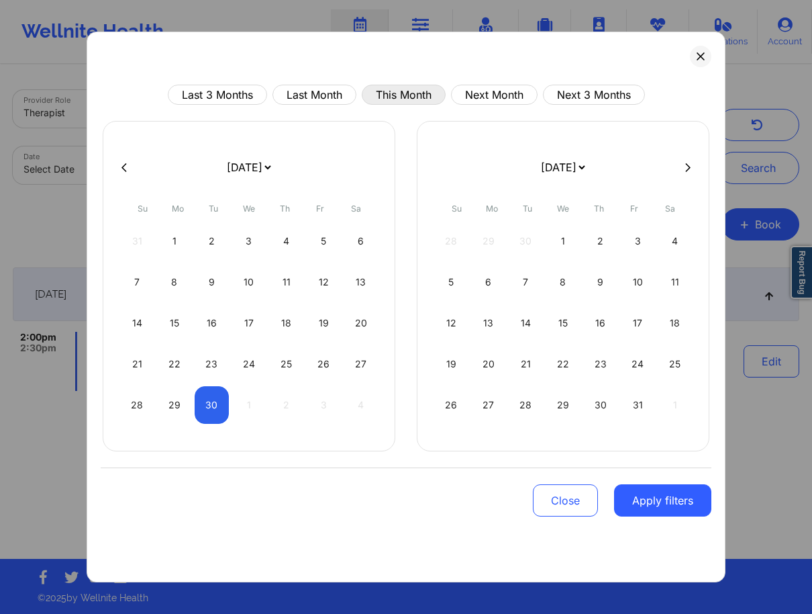
click at [418, 102] on button "This Month" at bounding box center [404, 95] width 84 height 20
select select "2025-8"
select select "2025-9"
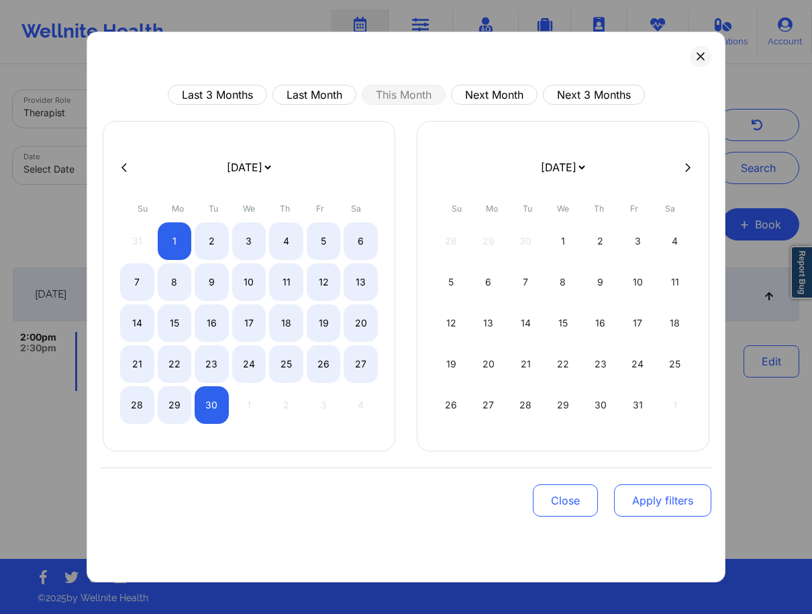
click at [419, 496] on button "Apply filters" at bounding box center [662, 500] width 97 height 32
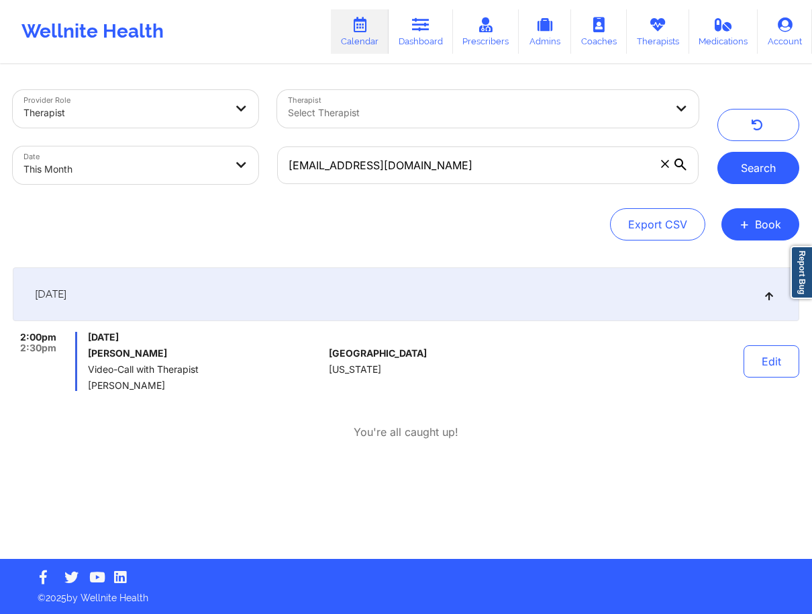
click at [419, 167] on button "Search" at bounding box center [759, 168] width 82 height 32
click at [419, 175] on button "Search" at bounding box center [759, 168] width 82 height 32
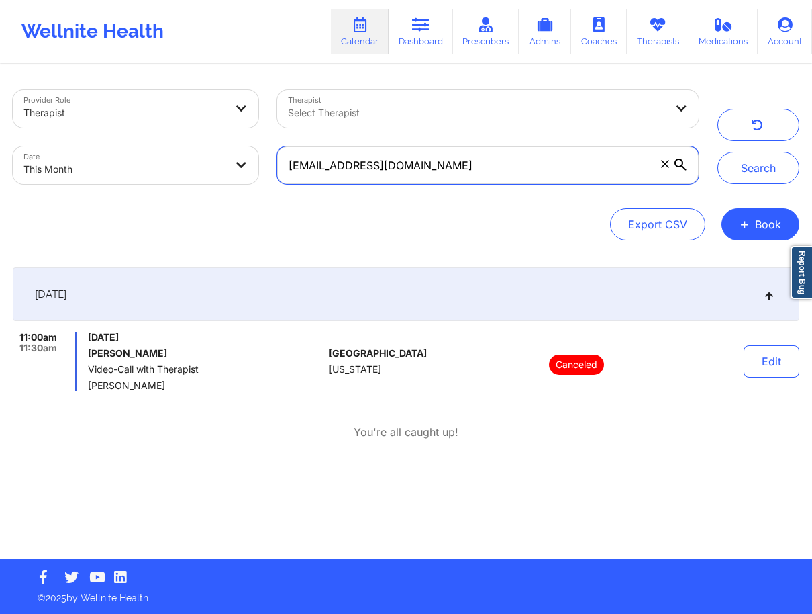
click at [357, 174] on input "[EMAIL_ADDRESS][DOMAIN_NAME]" at bounding box center [488, 165] width 422 height 38
paste input "text"
type input "[EMAIL_ADDRESS][DOMAIN_NAME]"
click at [395, 177] on input "[EMAIL_ADDRESS][DOMAIN_NAME]" at bounding box center [488, 165] width 422 height 38
paste input "text"
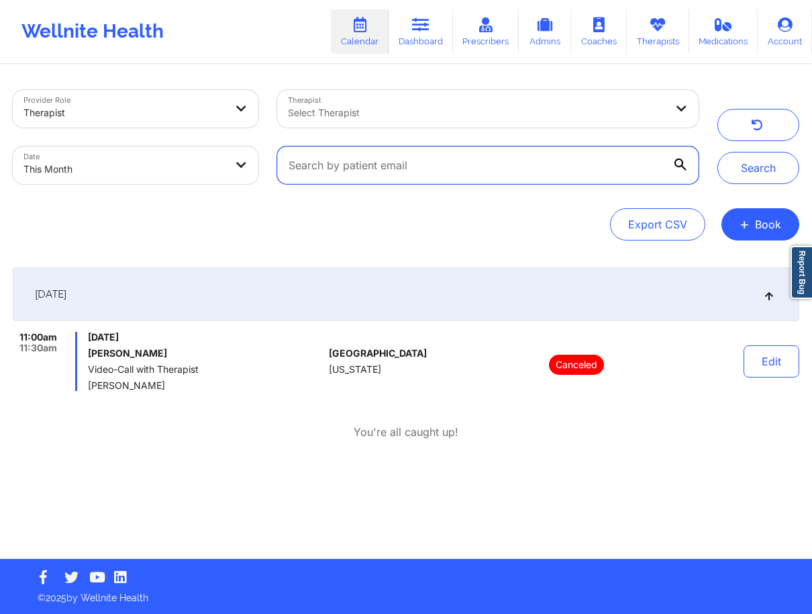
paste input "text"
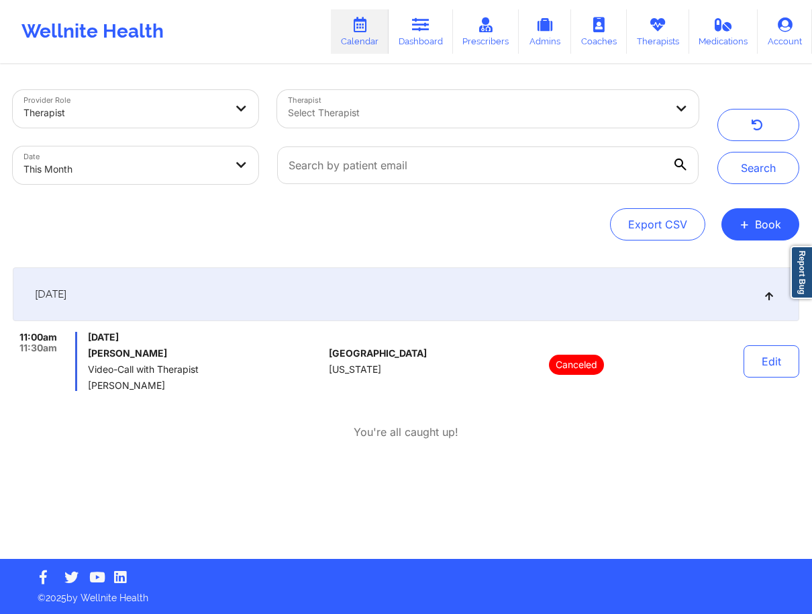
click at [395, 196] on div "Provider Role Therapist Therapist Select Therapist Date This Month Search Expor…" at bounding box center [406, 165] width 787 height 150
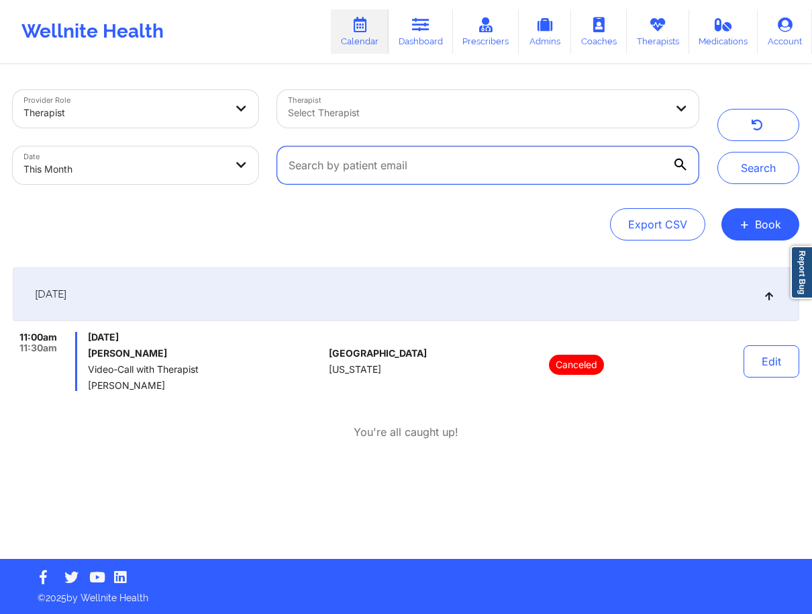
click at [401, 171] on input "text" at bounding box center [488, 165] width 422 height 38
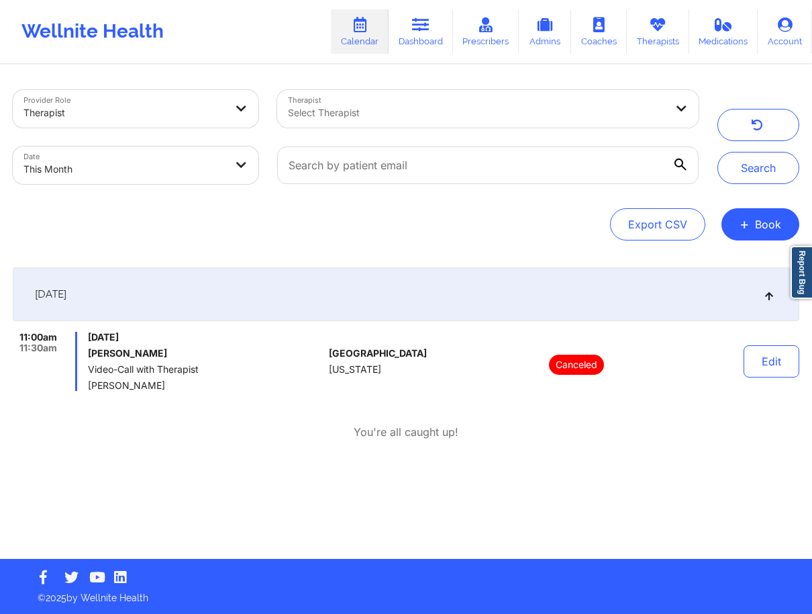
drag, startPoint x: 224, startPoint y: 357, endPoint x: 240, endPoint y: 357, distance: 16.8
click at [224, 357] on h6 "[PERSON_NAME]" at bounding box center [206, 353] width 236 height 11
click at [419, 367] on button "Edit" at bounding box center [772, 361] width 56 height 32
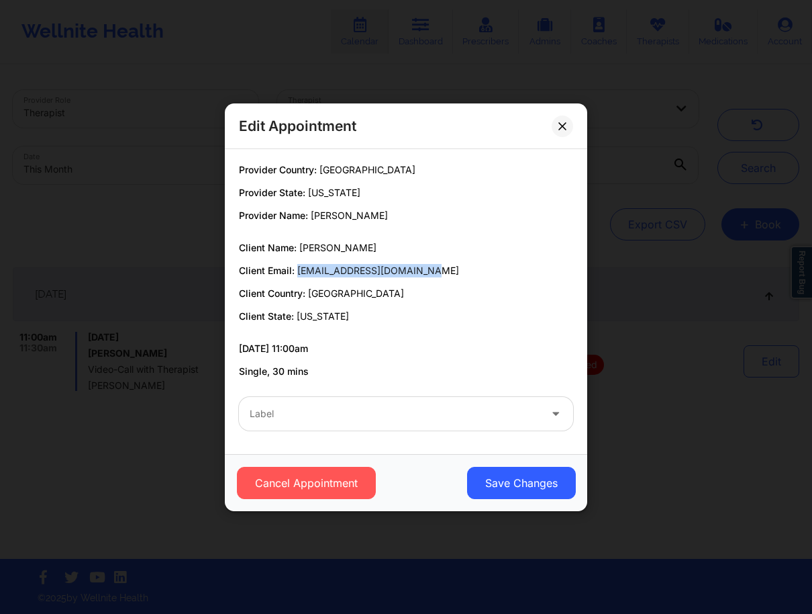
drag, startPoint x: 422, startPoint y: 269, endPoint x: 296, endPoint y: 260, distance: 126.6
click at [296, 260] on div "Client Name: [PERSON_NAME] Client Email: [EMAIL_ADDRESS][DOMAIN_NAME] Client Co…" at bounding box center [406, 282] width 334 height 82
copy span "[EMAIL_ADDRESS][DOMAIN_NAME]"
click at [419, 292] on p "Client Country: [GEOGRAPHIC_DATA]" at bounding box center [406, 293] width 334 height 13
click at [419, 127] on icon at bounding box center [563, 126] width 8 height 8
